Goal: Task Accomplishment & Management: Use online tool/utility

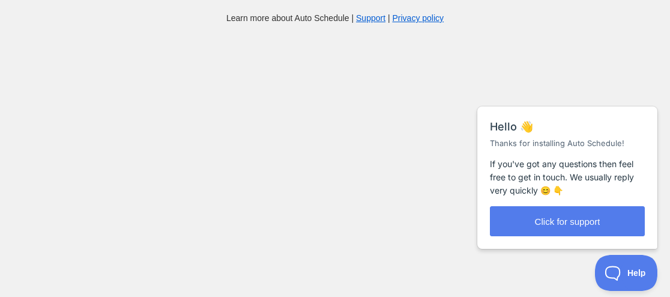
scroll to position [12, 0]
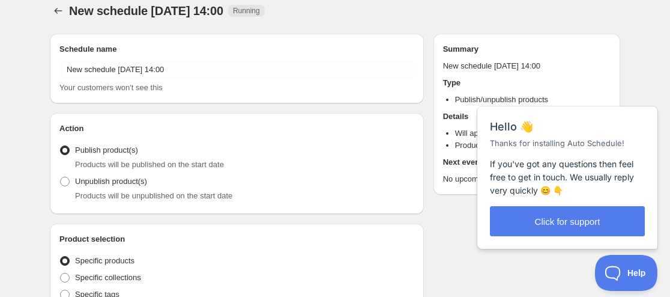
radio input "true"
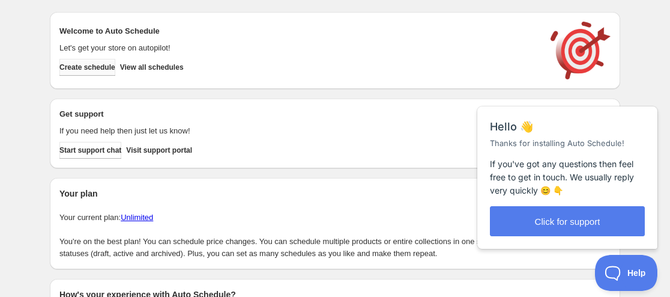
click at [104, 67] on span "Create schedule" at bounding box center [87, 67] width 56 height 10
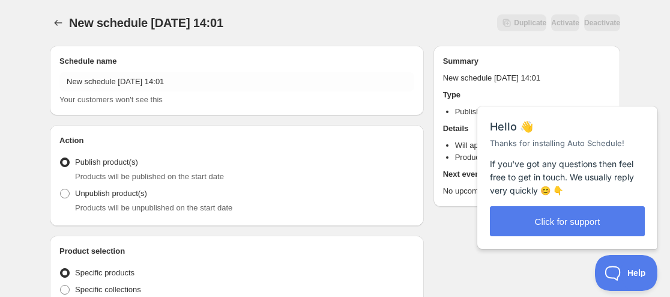
radio input "true"
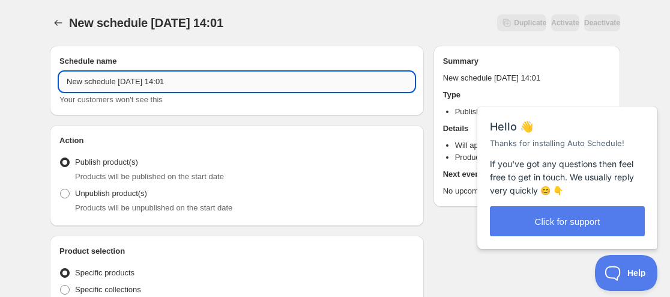
click at [68, 85] on input "New schedule [DATE] 14:01" at bounding box center [236, 81] width 355 height 19
paste input "Be with you"
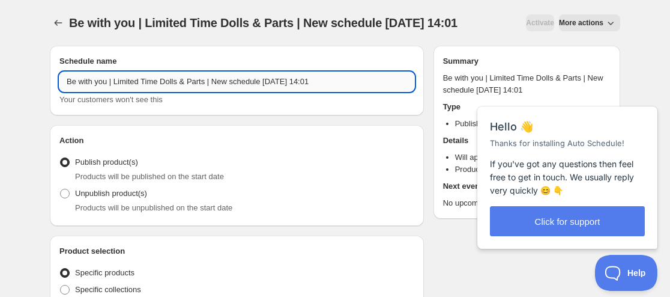
click at [282, 76] on input "Be with you | Limited Time Dolls & Parts | New schedule [DATE] 14:01" at bounding box center [236, 81] width 355 height 19
drag, startPoint x: 285, startPoint y: 74, endPoint x: 209, endPoint y: 90, distance: 76.8
click at [209, 90] on input "Be with you | Limited Time Dolls & Parts | New schedule [DATE] 14:01" at bounding box center [236, 81] width 355 height 19
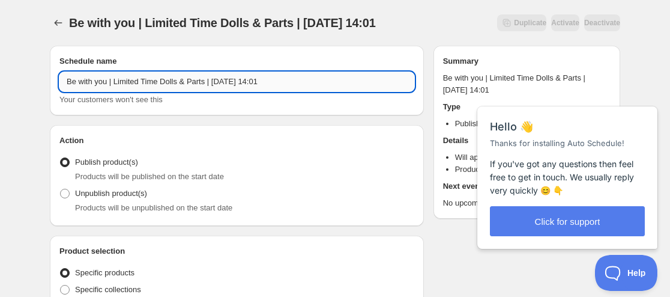
drag, startPoint x: 281, startPoint y: 83, endPoint x: 324, endPoint y: 73, distance: 43.7
click at [324, 73] on input "Be with you | Limited Time Dolls & Parts | [DATE] 14:01" at bounding box center [236, 81] width 355 height 19
type input "Be with you | Limited Time Dolls & Parts | [DATE] 09:00AM"
click at [129, 199] on label "Unpublish product(s)" at bounding box center [103, 193] width 88 height 17
click at [61, 189] on input "Unpublish product(s)" at bounding box center [60, 188] width 1 height 1
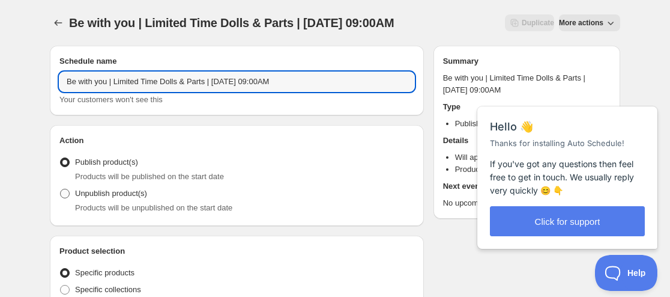
radio input "true"
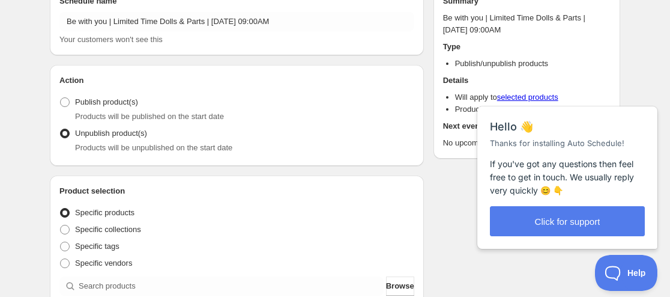
scroll to position [120, 0]
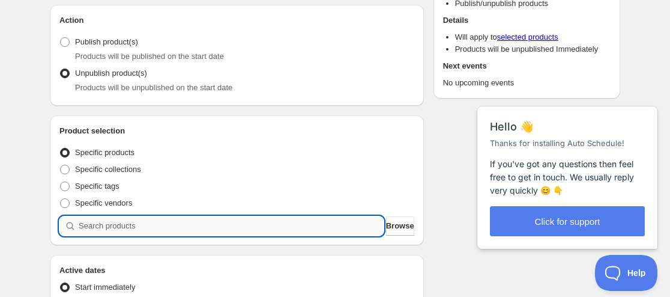
click at [126, 234] on input "search" at bounding box center [231, 225] width 305 height 19
paste input "9205248786675"
type input "9205248786675"
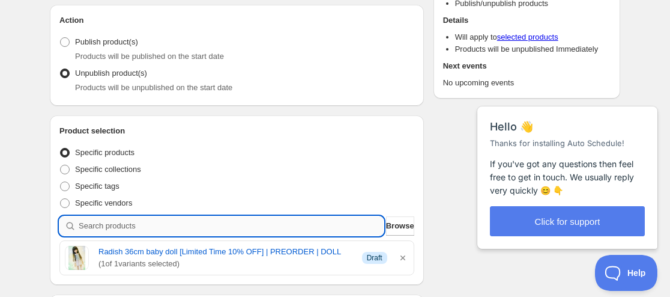
click at [94, 220] on input "search" at bounding box center [231, 225] width 305 height 19
paste input "9205248786675"
type input "9205248786675"
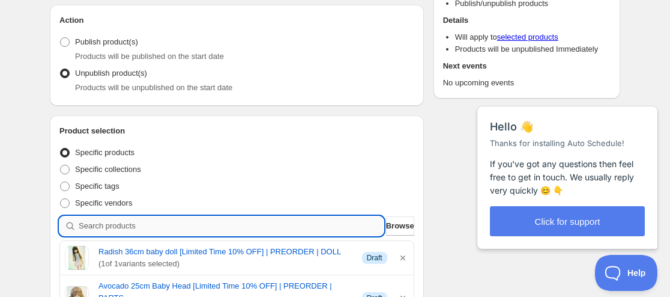
click at [104, 230] on input "search" at bounding box center [231, 225] width 305 height 19
paste input "9205243674867"
type input "9205243674867"
click at [140, 227] on input "search" at bounding box center [231, 225] width 305 height 19
paste input "9205242003699"
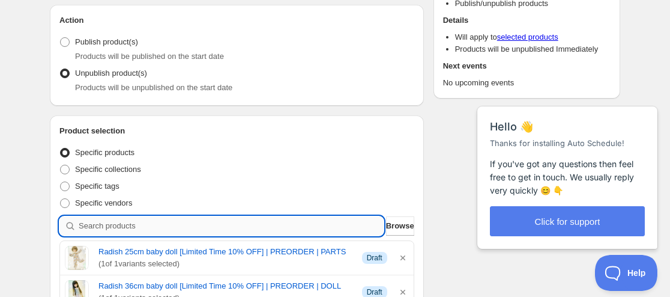
type input "9205242003699"
click at [149, 224] on input "search" at bounding box center [231, 225] width 305 height 19
paste input "9205234335987"
type input "9205234335987"
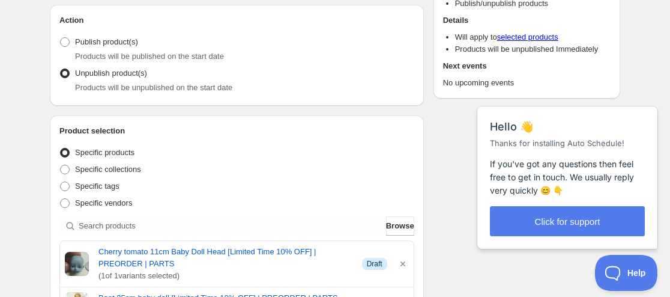
click at [134, 214] on div "Product selection Entity type Specific products Specific collections Specific t…" at bounding box center [236, 280] width 355 height 311
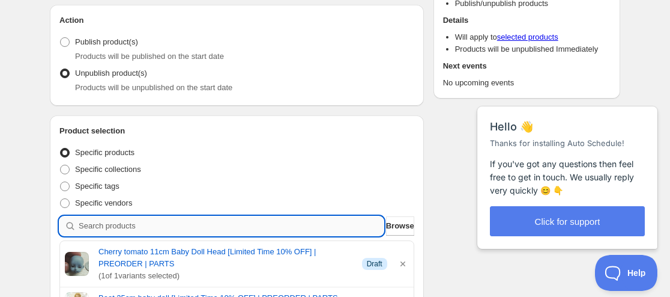
click at [124, 227] on input "search" at bounding box center [231, 225] width 305 height 19
paste input "9205222506739"
type input "9205222506739"
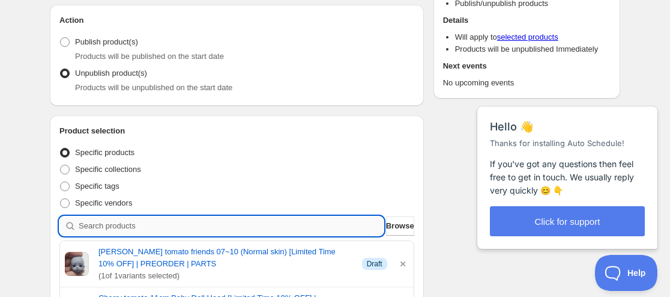
click at [136, 222] on input "search" at bounding box center [231, 225] width 305 height 19
paste input "9205221654771"
type input "9205221654771"
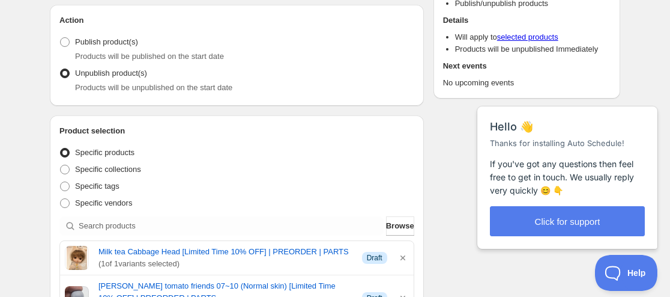
scroll to position [240, 0]
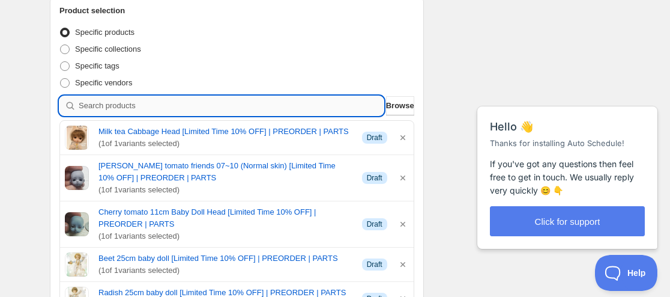
click at [157, 106] on input "search" at bounding box center [231, 105] width 305 height 19
paste input "9205221032179"
type input "9205221032179"
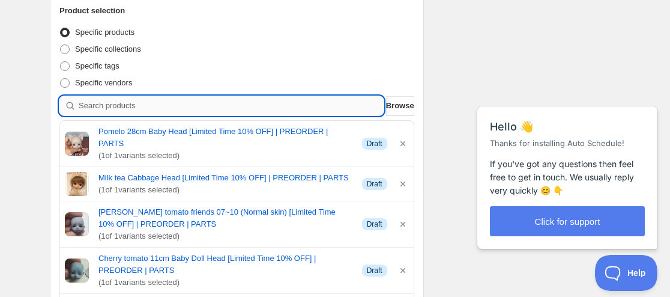
click at [218, 102] on input "search" at bounding box center [231, 105] width 305 height 19
paste input "9205220376819"
type input "9205220376819"
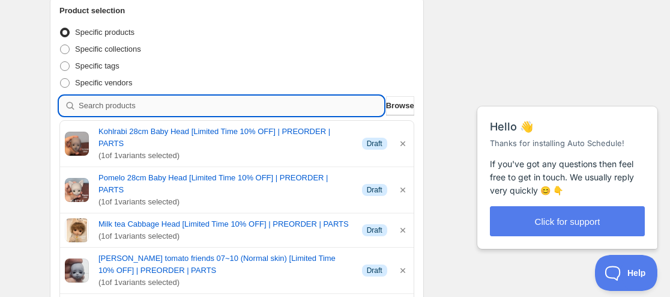
click at [106, 107] on input "search" at bounding box center [231, 105] width 305 height 19
paste input "9205219721459"
type input "9205219721459"
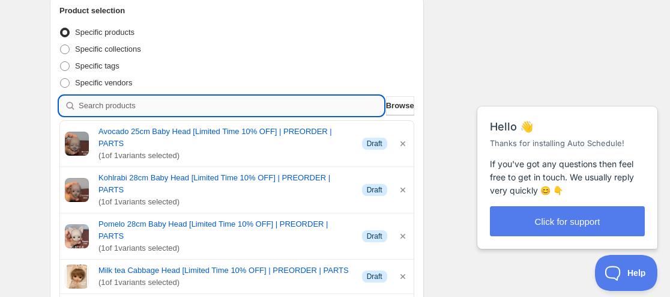
click at [110, 106] on input "search" at bounding box center [231, 105] width 305 height 19
paste input "9205219721459"
type input "9205219721459"
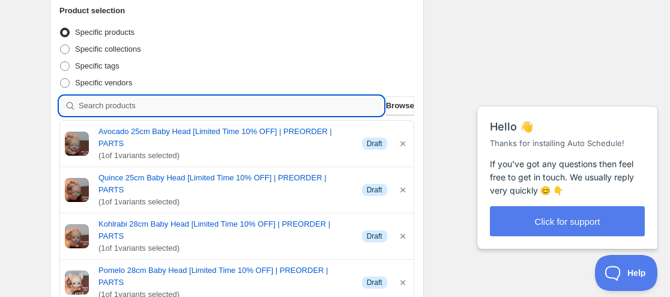
click at [131, 109] on input "search" at bounding box center [231, 105] width 305 height 19
paste input "9205217231091"
type input "9205217231091"
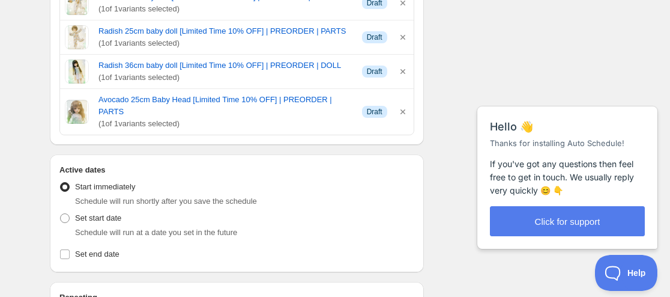
scroll to position [840, 0]
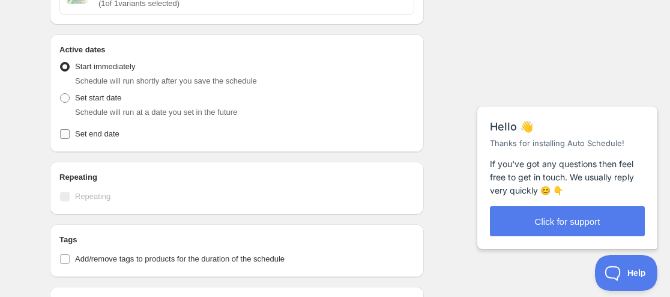
click at [97, 125] on label "Set end date" at bounding box center [236, 133] width 355 height 17
click at [70, 129] on input "Set end date" at bounding box center [65, 134] width 10 height 10
checkbox input "true"
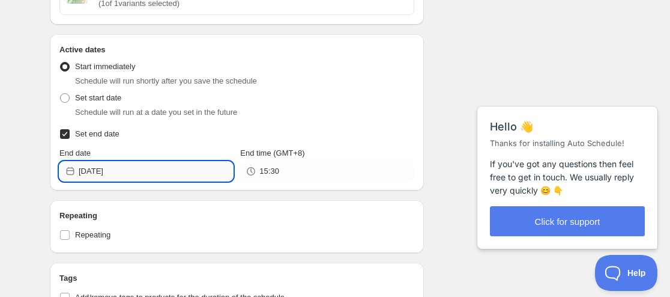
click at [104, 161] on input "[DATE]" at bounding box center [156, 170] width 154 height 19
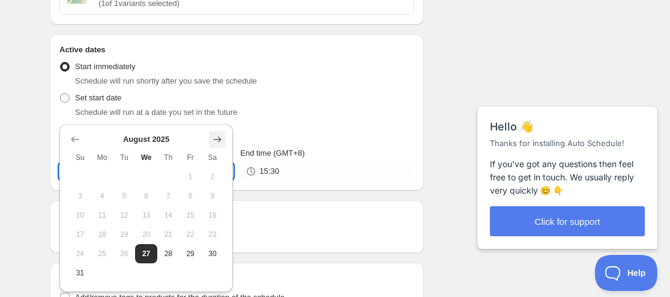
click at [220, 138] on icon "Show next month, September 2025" at bounding box center [218, 139] width 8 height 6
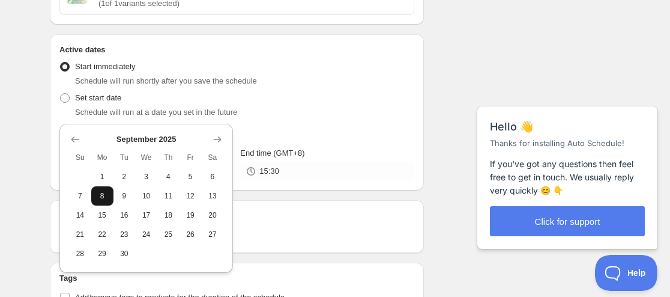
click at [98, 199] on span "8" at bounding box center [102, 196] width 13 height 10
type input "[DATE]"
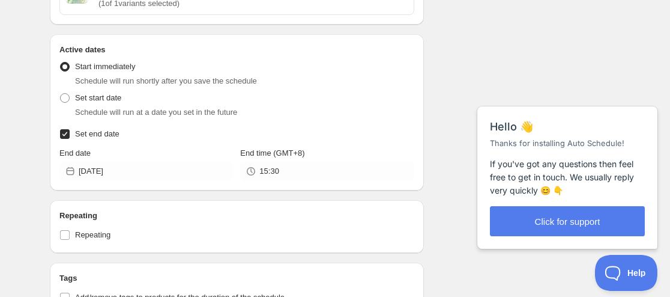
click at [254, 161] on div "15:30" at bounding box center [326, 170] width 173 height 19
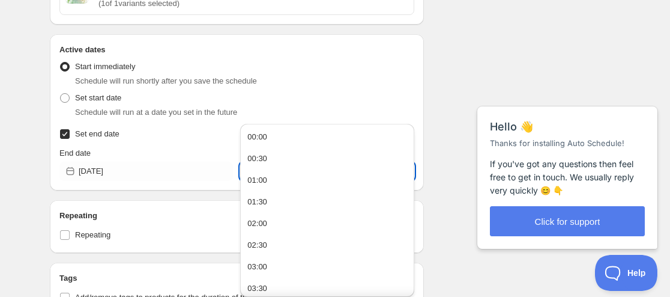
click at [266, 161] on input "15:30" at bounding box center [336, 170] width 154 height 19
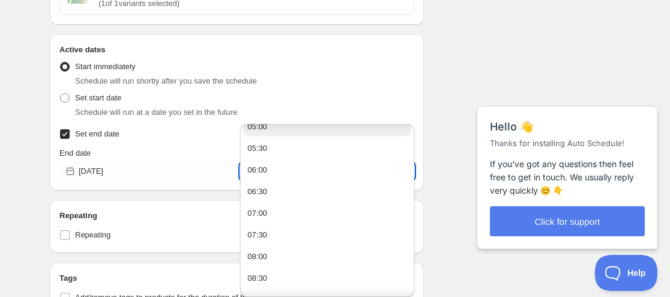
scroll to position [300, 0]
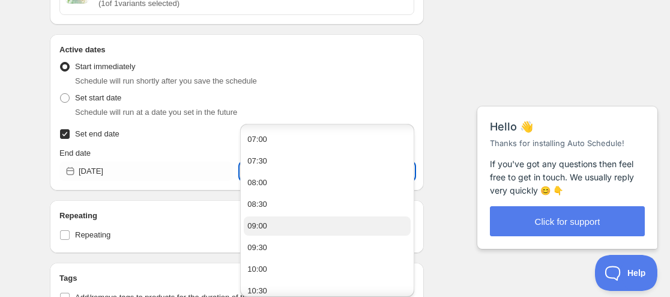
click at [265, 221] on div "09:00" at bounding box center [257, 226] width 20 height 12
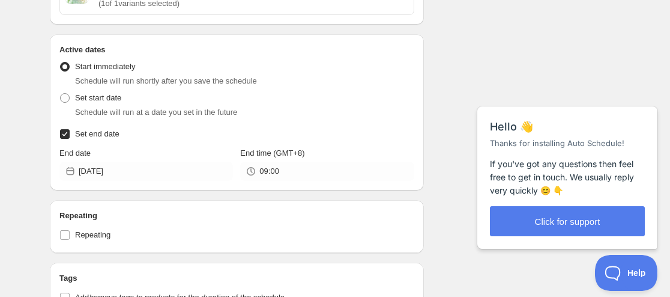
type input "09:00"
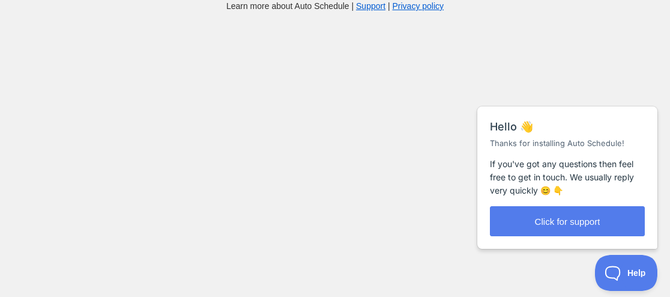
scroll to position [12, 0]
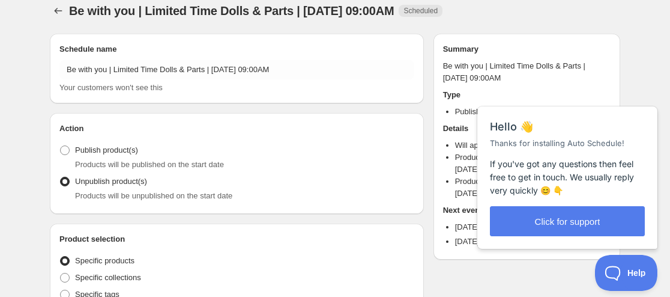
radio input "true"
checkbox input "true"
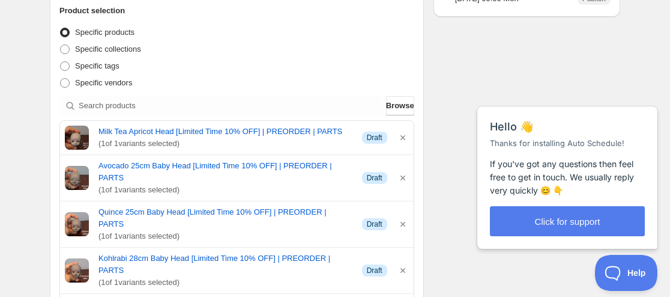
scroll to position [0, 0]
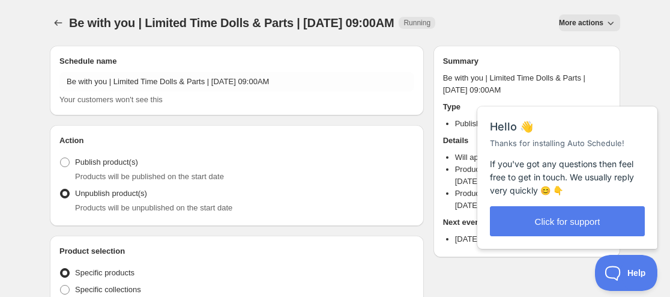
click at [585, 23] on span "More actions" at bounding box center [581, 23] width 44 height 10
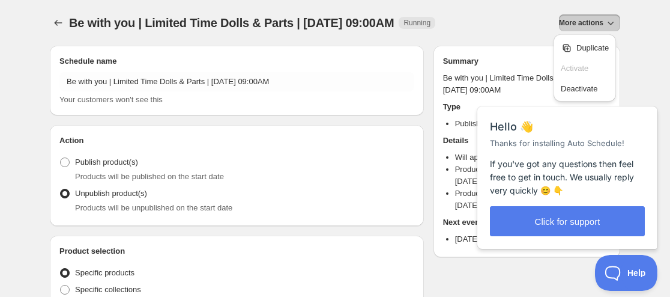
click at [436, 38] on div "Be with you | Limited Time Dolls & Parts | [DATE] 09:00AM. This page is ready B…" at bounding box center [335, 23] width 570 height 46
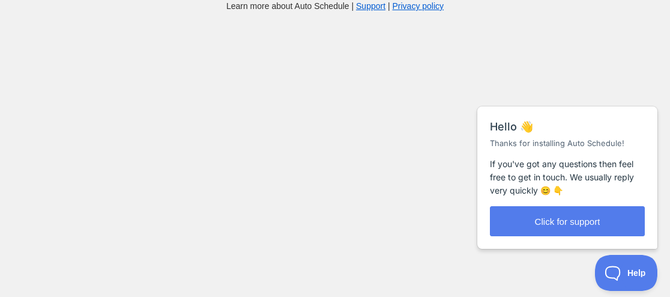
scroll to position [586, 0]
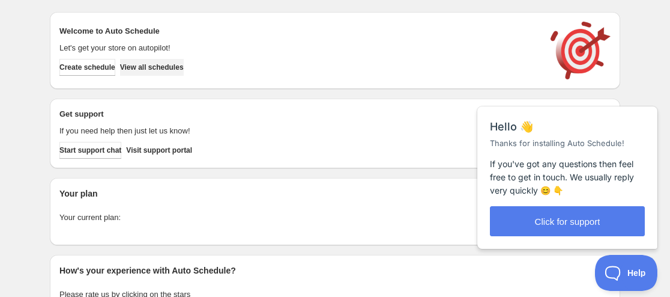
click at [173, 68] on span "View all schedules" at bounding box center [152, 67] width 64 height 10
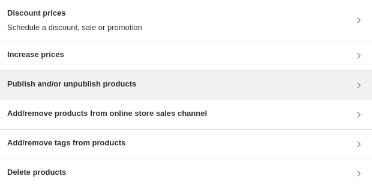
click at [84, 86] on h3 "Publish and/or unpublish products" at bounding box center [71, 84] width 129 height 12
